Goal: Navigation & Orientation: Find specific page/section

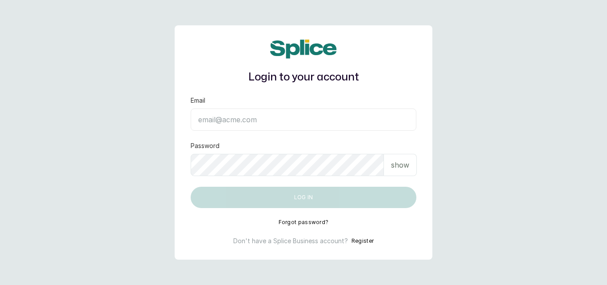
type input "[EMAIL_ADDRESS][DOMAIN_NAME]"
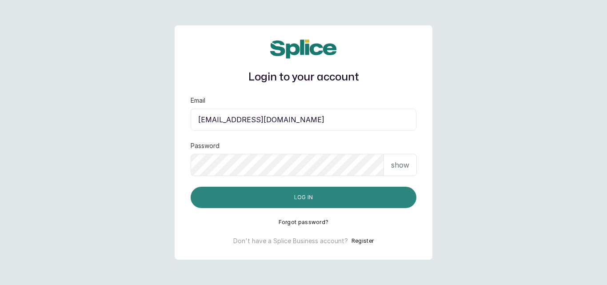
click at [359, 199] on button "Log in" at bounding box center [304, 197] width 226 height 21
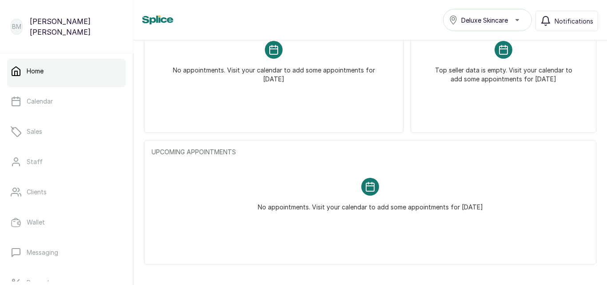
scroll to position [304, 0]
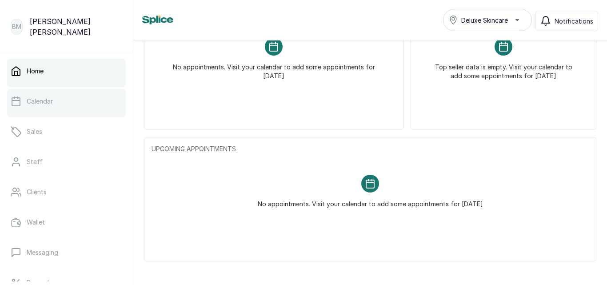
click at [25, 98] on link "Calendar" at bounding box center [66, 101] width 119 height 25
